Goal: Check status: Check status

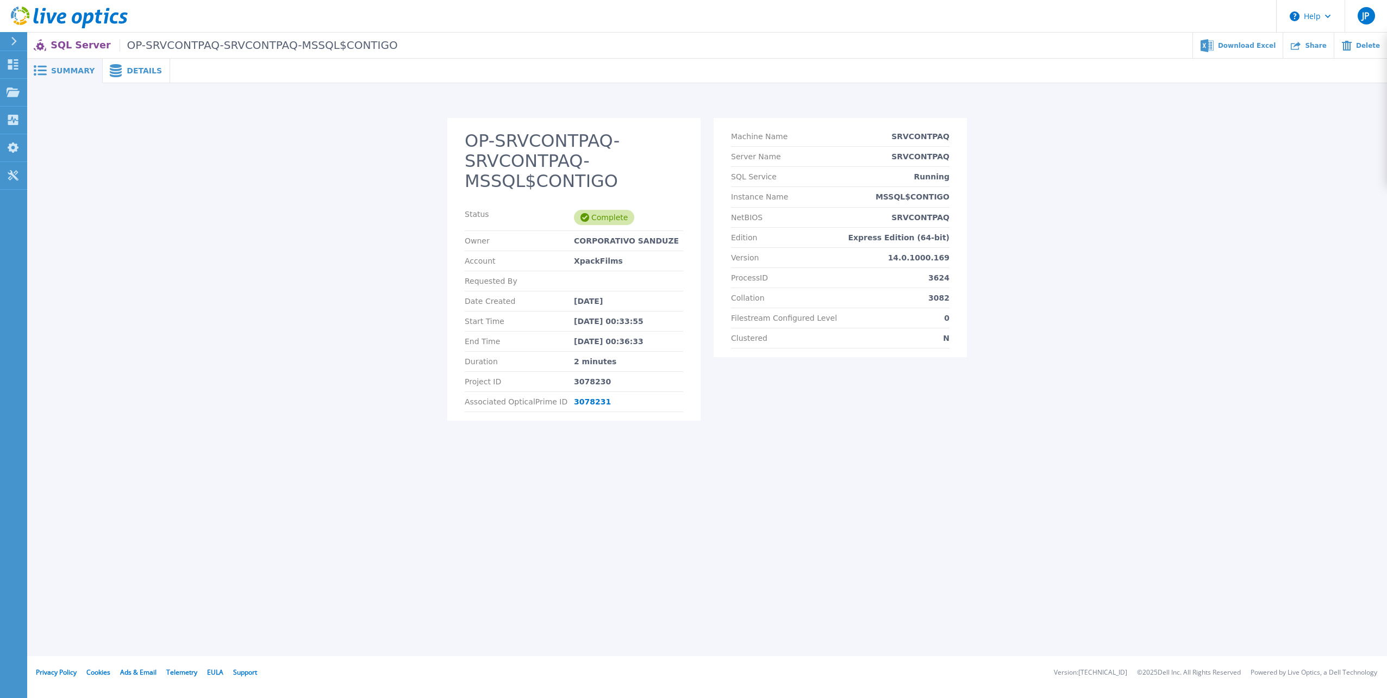
click at [130, 69] on span "Details" at bounding box center [144, 71] width 35 height 8
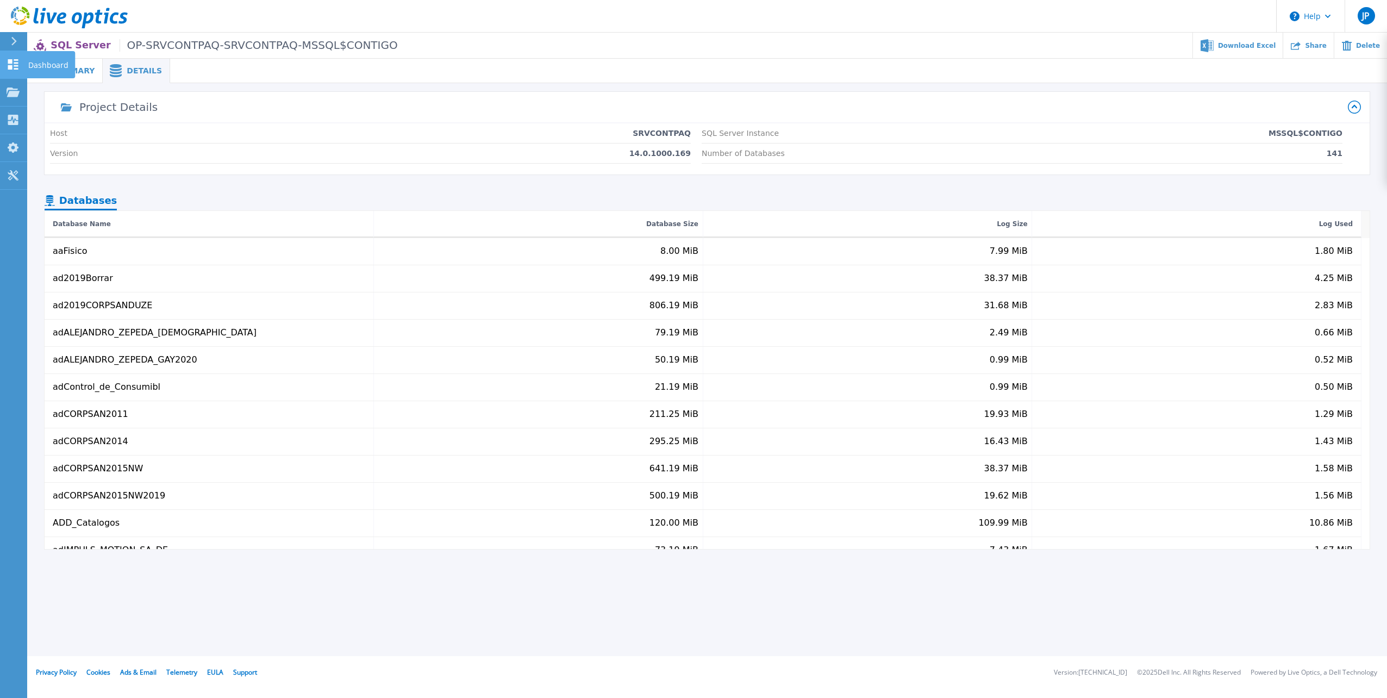
click at [16, 66] on icon at bounding box center [13, 64] width 10 height 10
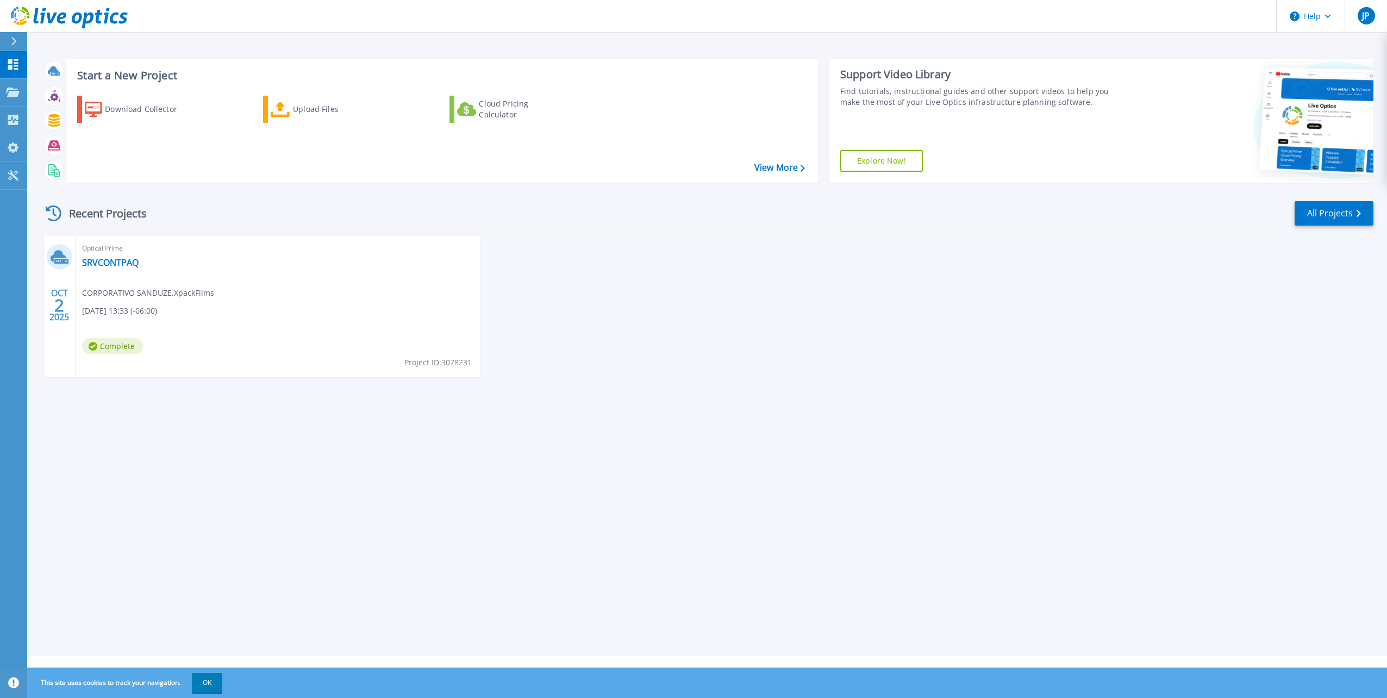
click at [153, 265] on div "Optical Prime SRVCONTPAQ CORPORATIVO SANDUZE , XpackFilms 10/02/2025, 13:33 (-0…" at bounding box center [278, 306] width 404 height 141
click at [111, 342] on span "Complete" at bounding box center [112, 346] width 61 height 16
click at [101, 264] on link "SRVCONTPAQ" at bounding box center [110, 262] width 57 height 11
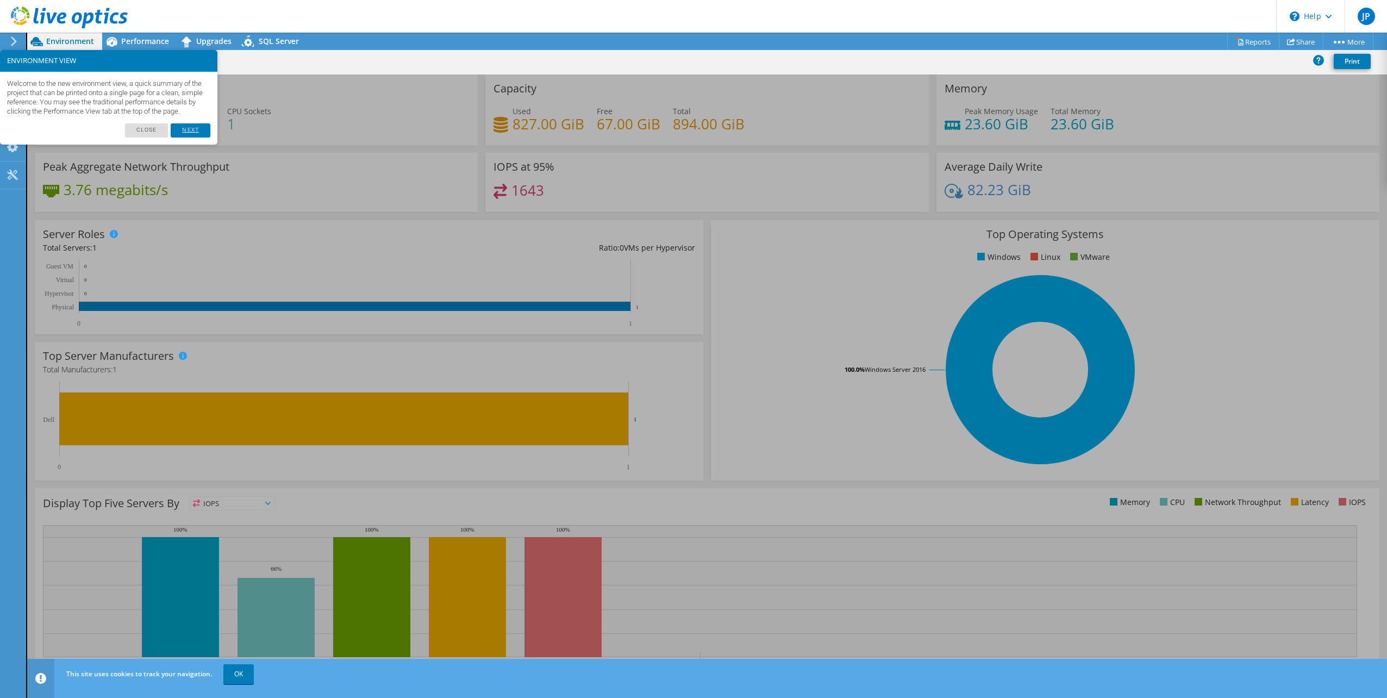
click at [182, 138] on link "Next" at bounding box center [190, 130] width 39 height 14
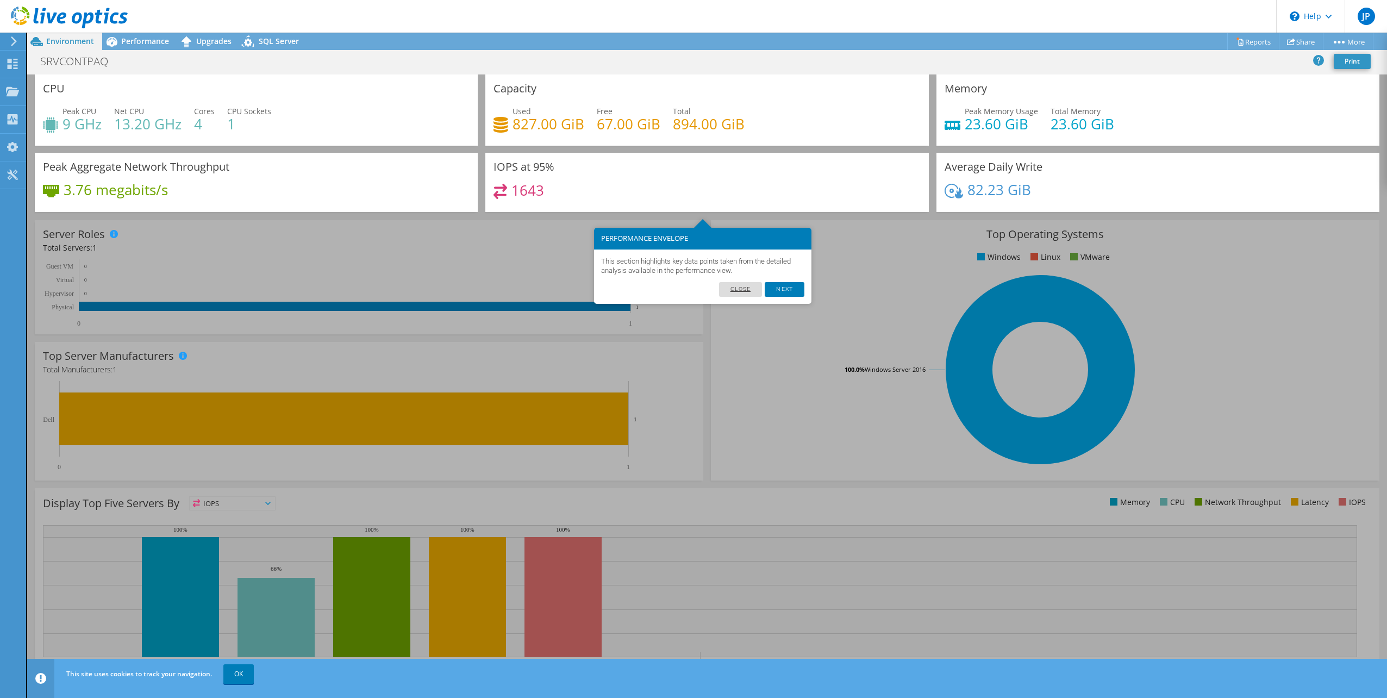
click at [734, 288] on link "Close" at bounding box center [740, 289] width 43 height 14
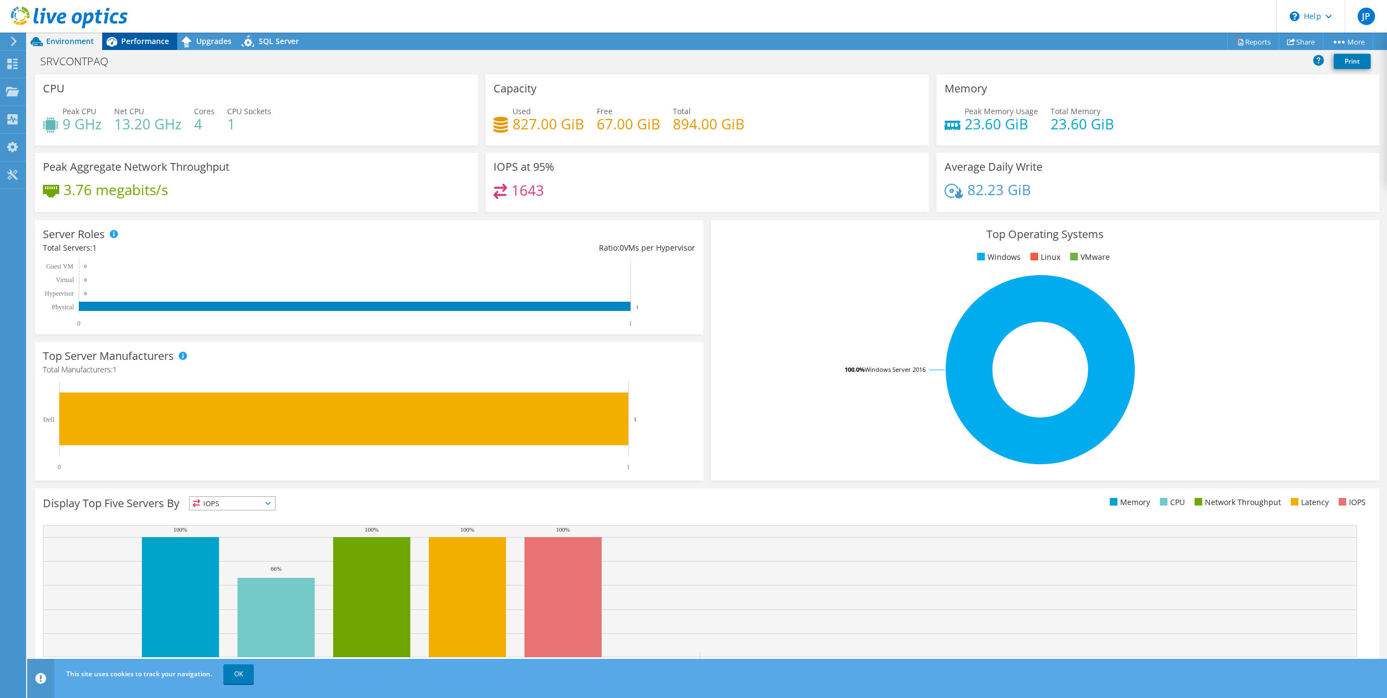
click at [145, 45] on span "Performance" at bounding box center [145, 41] width 48 height 10
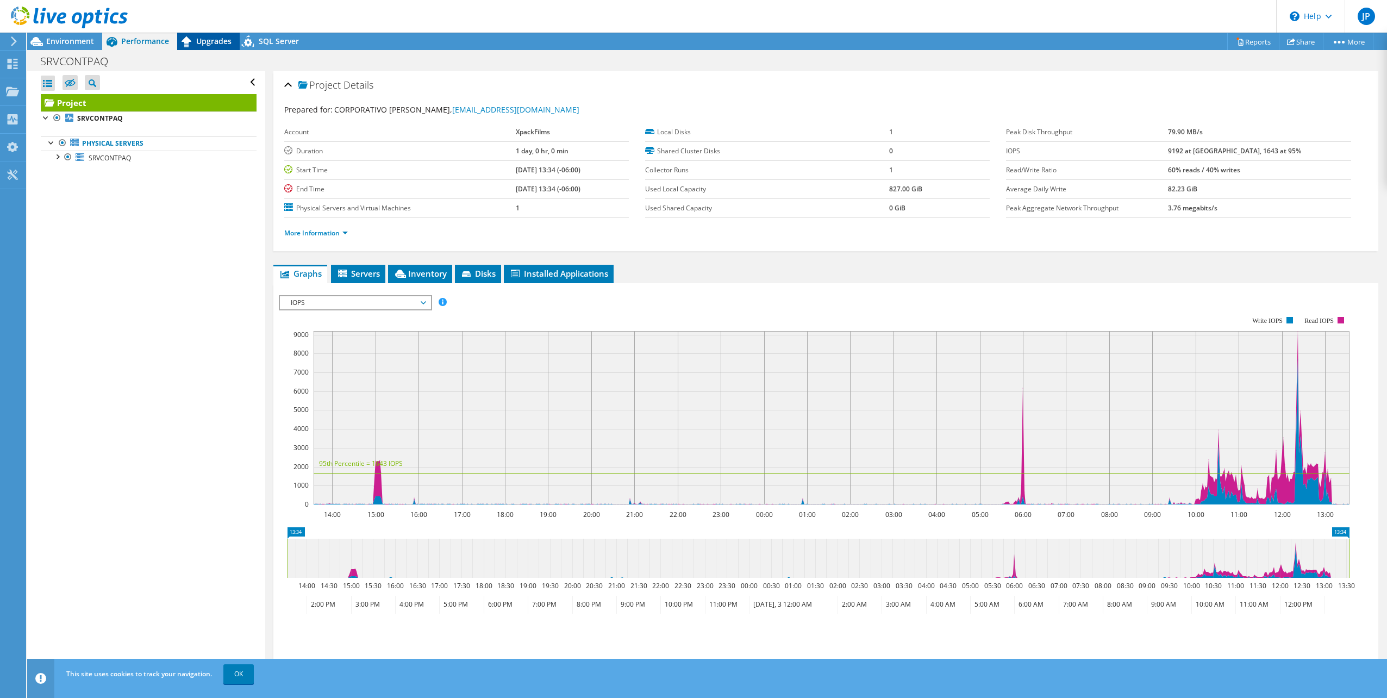
click at [206, 42] on span "Upgrades" at bounding box center [213, 41] width 35 height 10
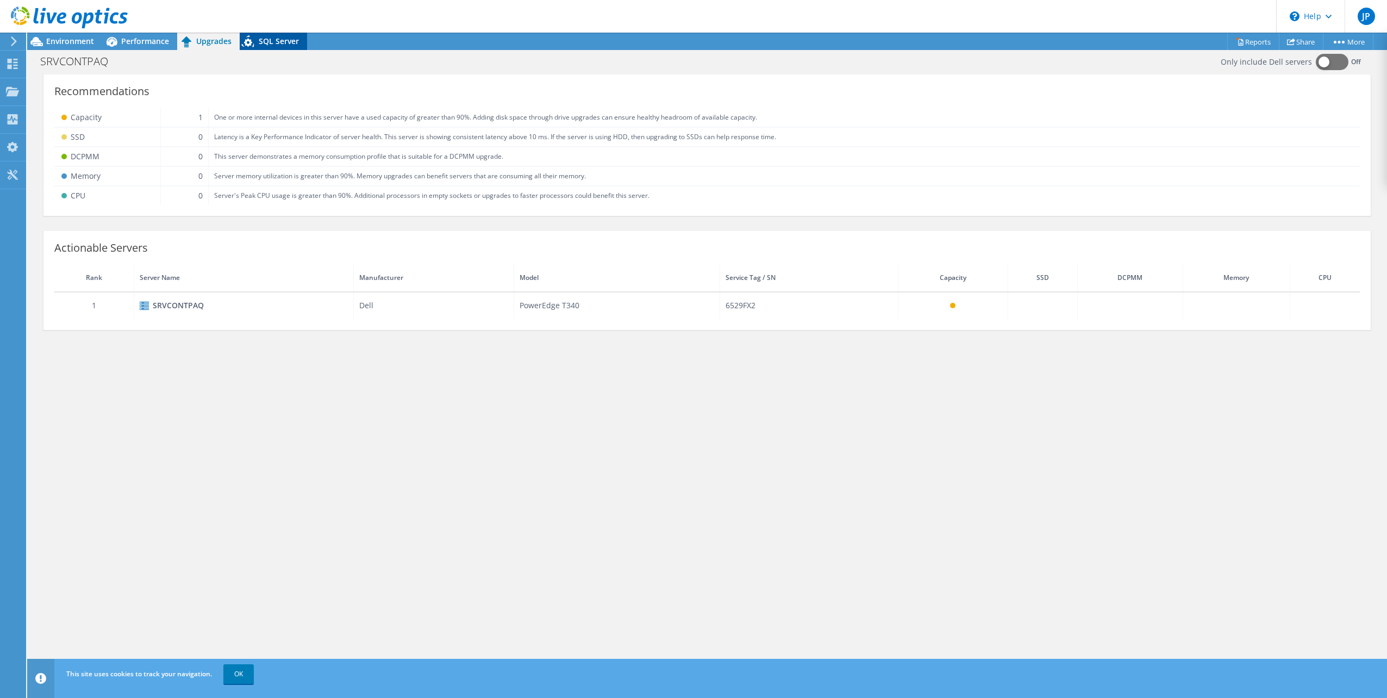
click at [270, 42] on span "SQL Server" at bounding box center [279, 41] width 40 height 10
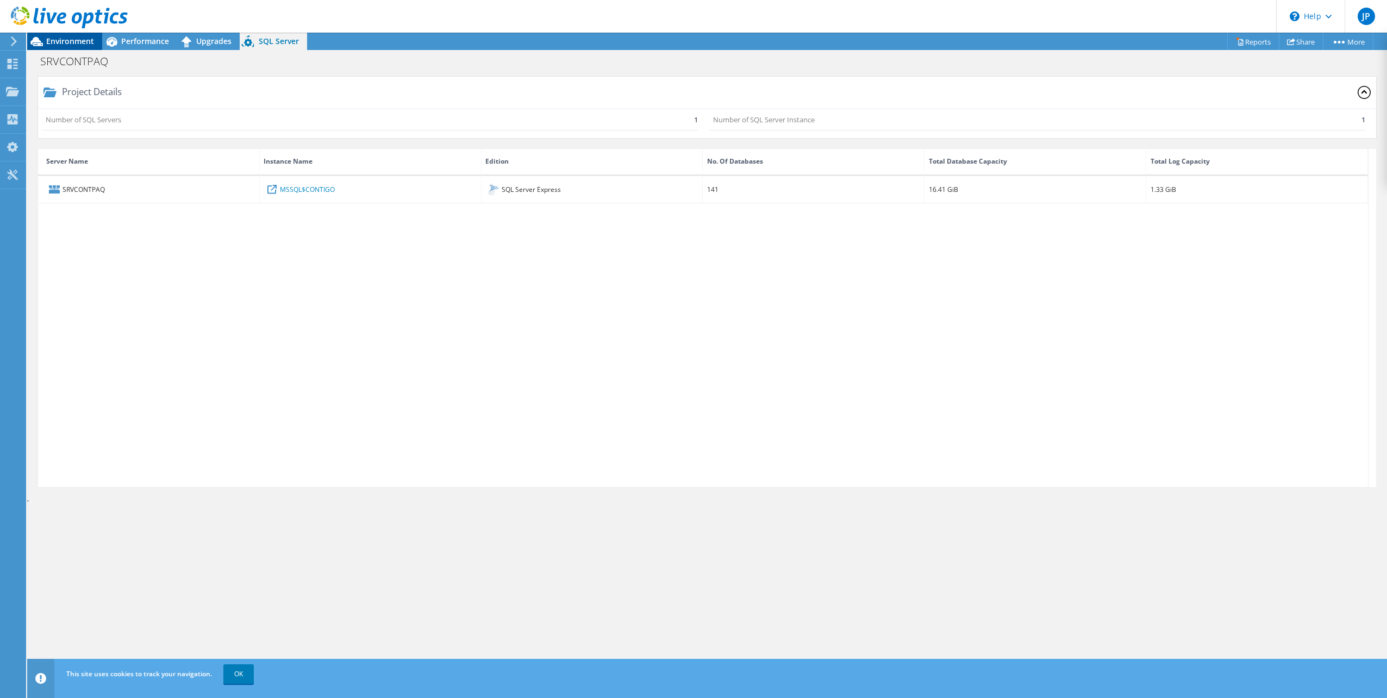
click at [66, 44] on span "Environment" at bounding box center [70, 41] width 48 height 10
